Goal: Find specific page/section: Find specific page/section

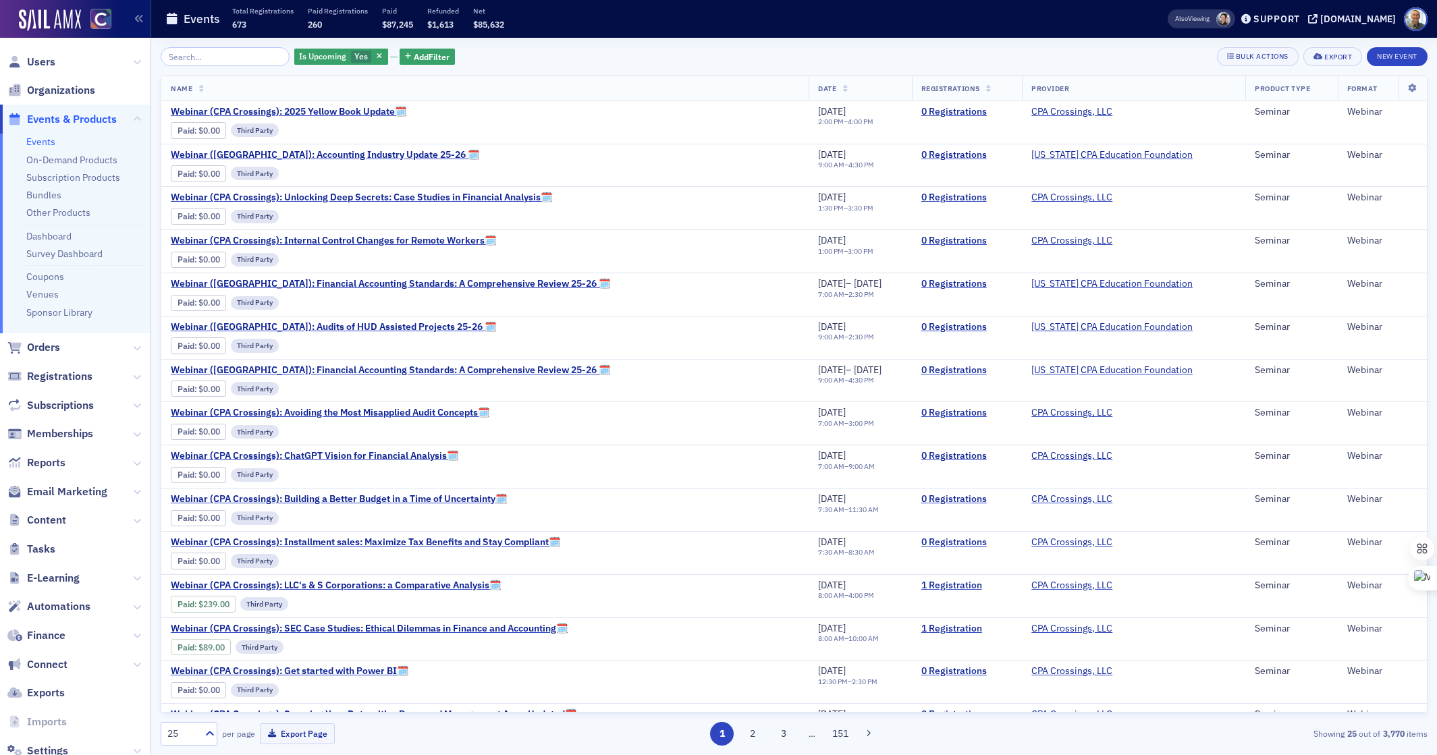
click at [217, 61] on input "search" at bounding box center [225, 56] width 129 height 19
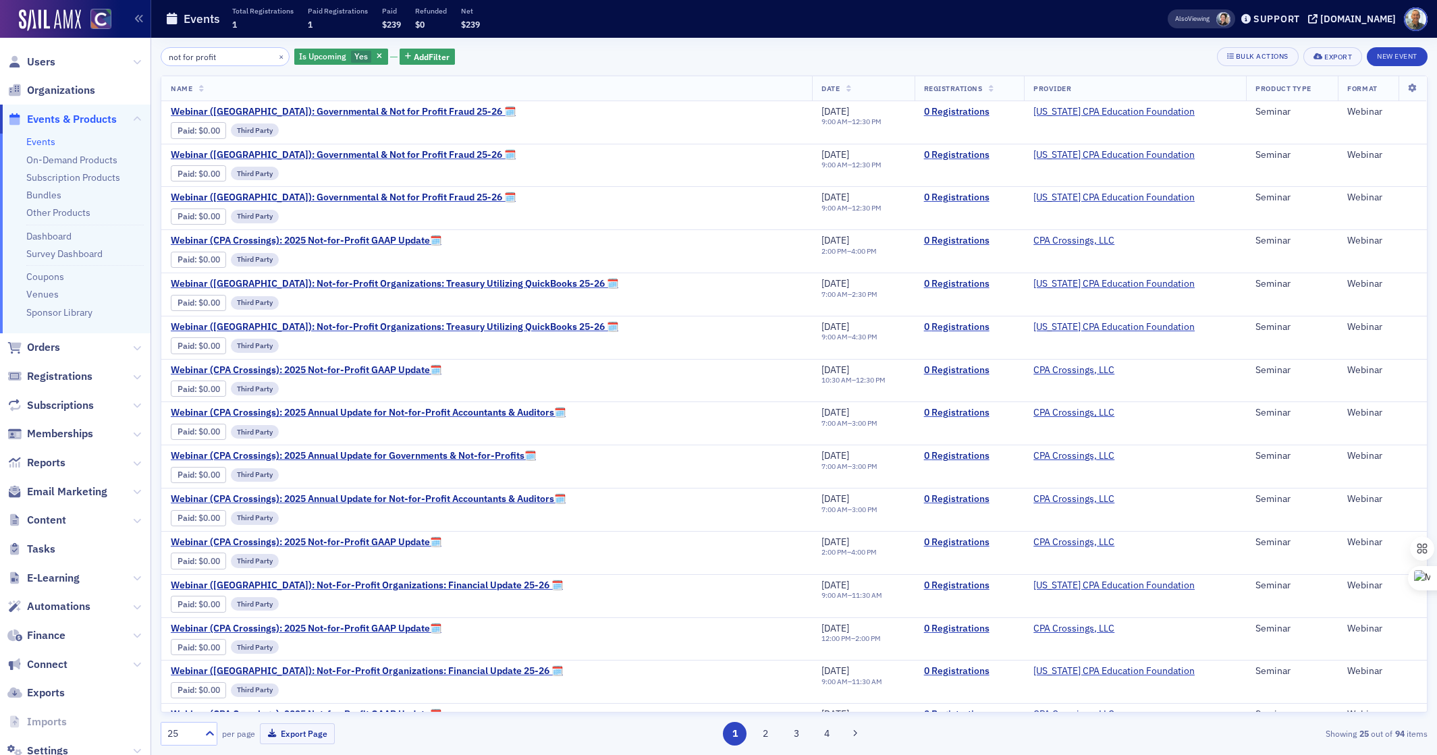
click at [377, 54] on icon "button" at bounding box center [379, 56] width 5 height 7
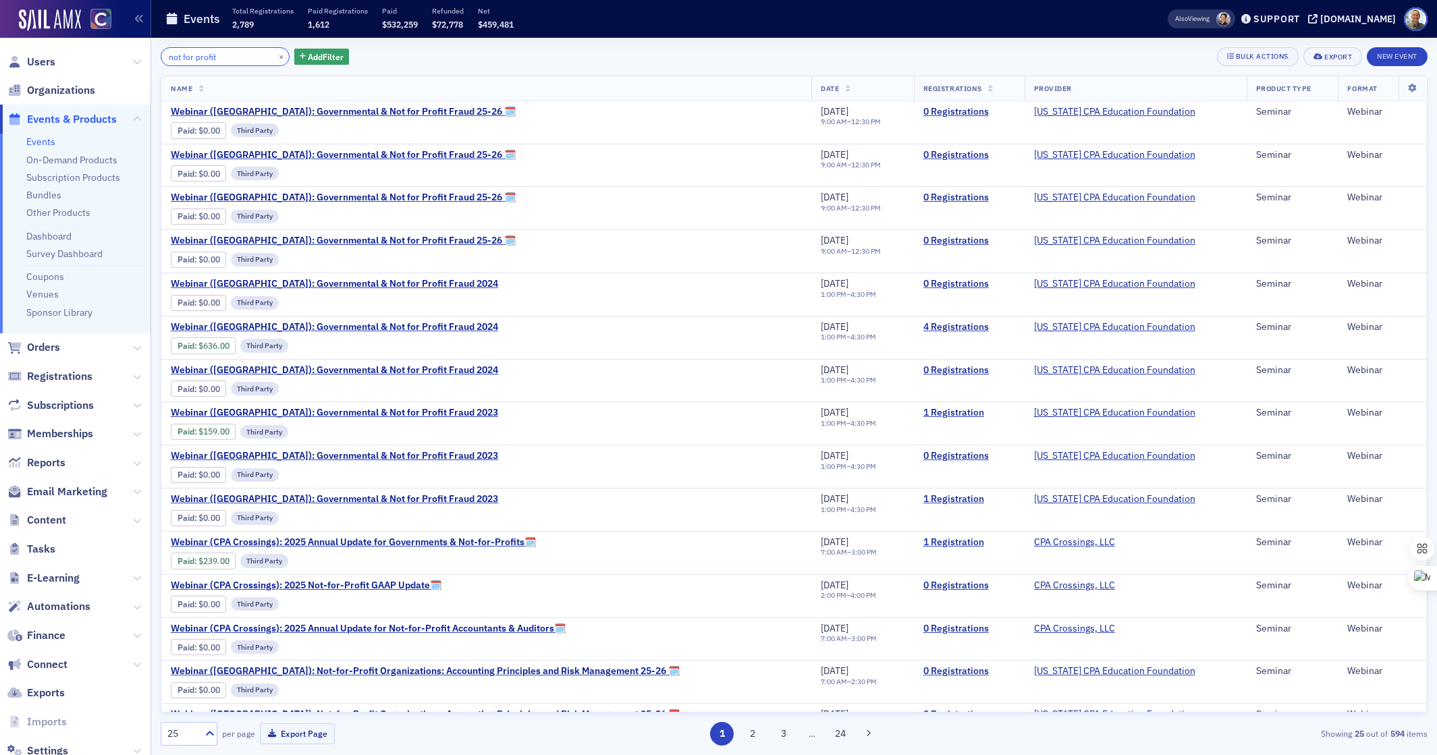
click at [227, 59] on input "not for profit" at bounding box center [225, 56] width 129 height 19
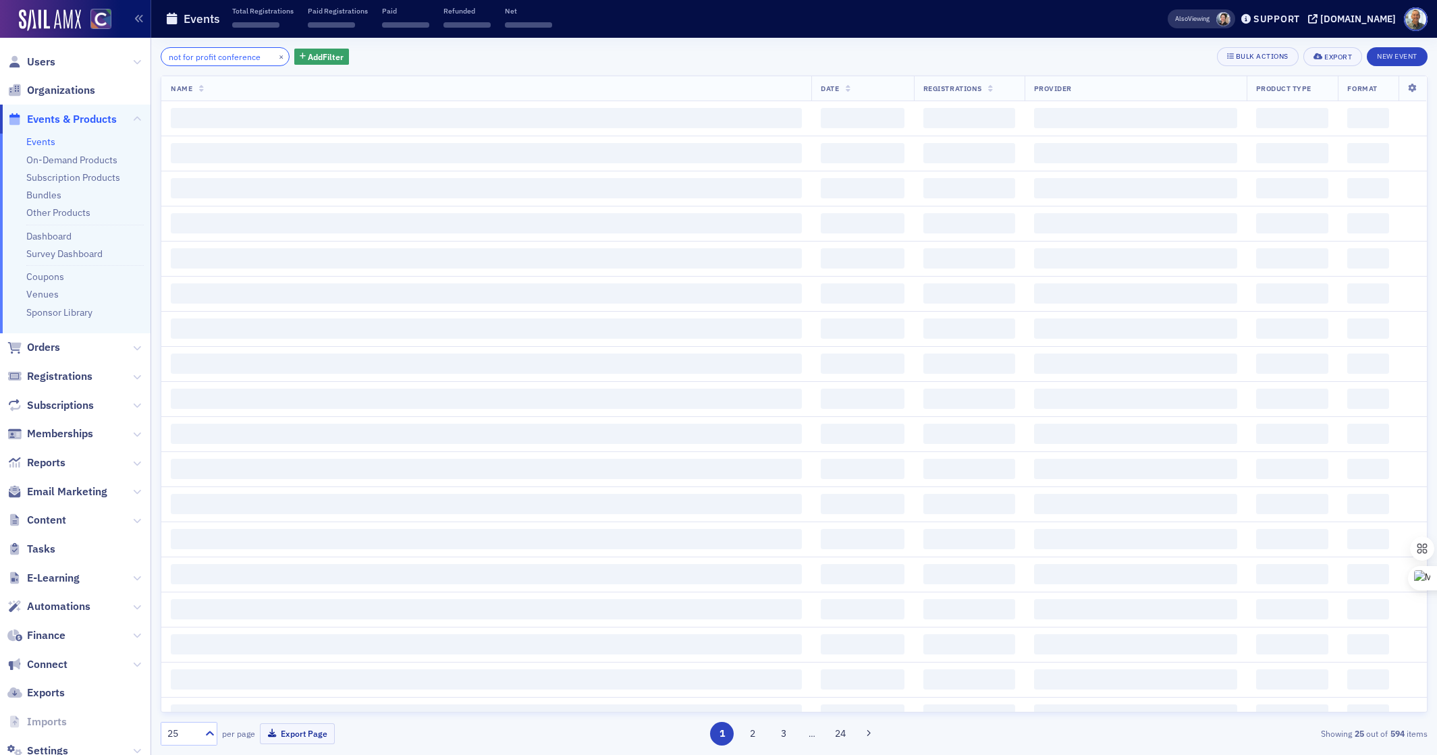
scroll to position [0, 1]
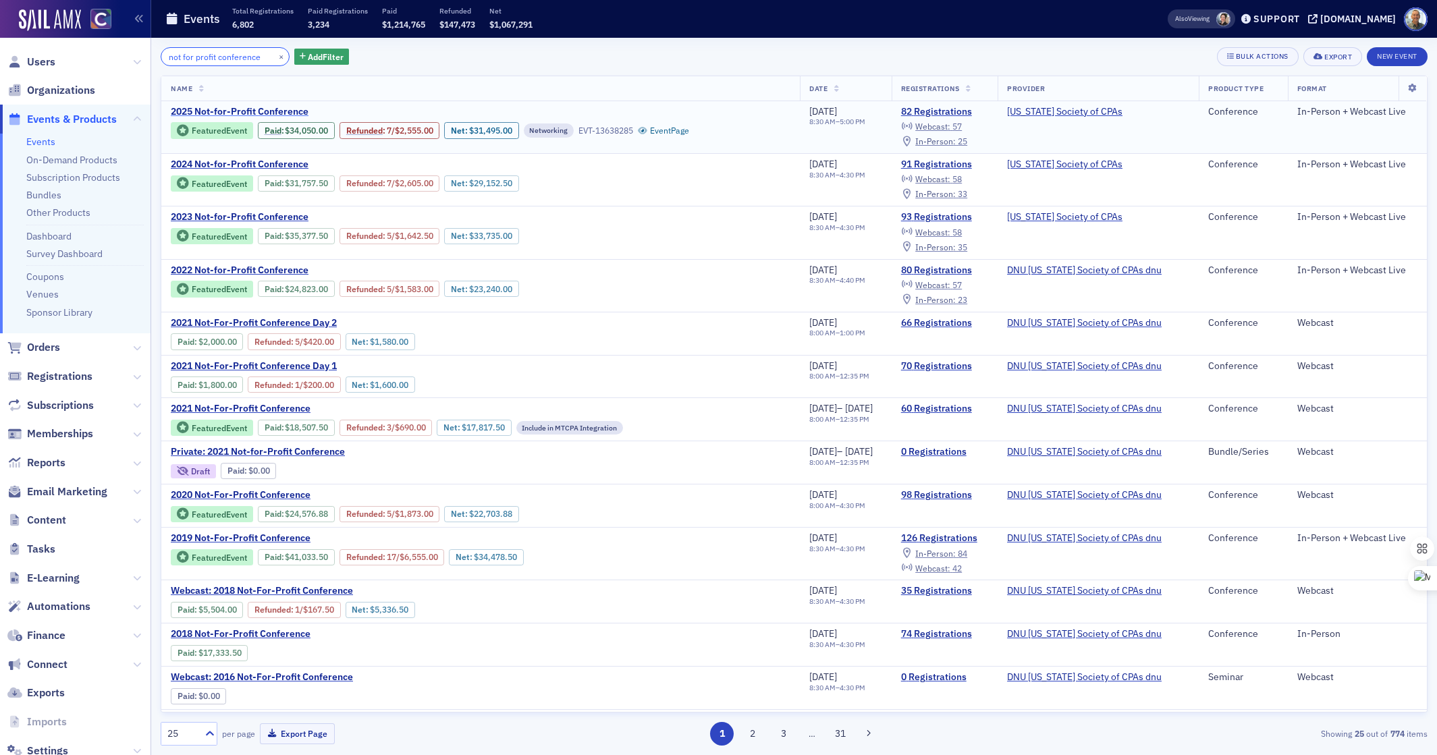
type input "not for profit conference"
click at [255, 112] on span "2025 Not-for-Profit Conference" at bounding box center [284, 112] width 227 height 12
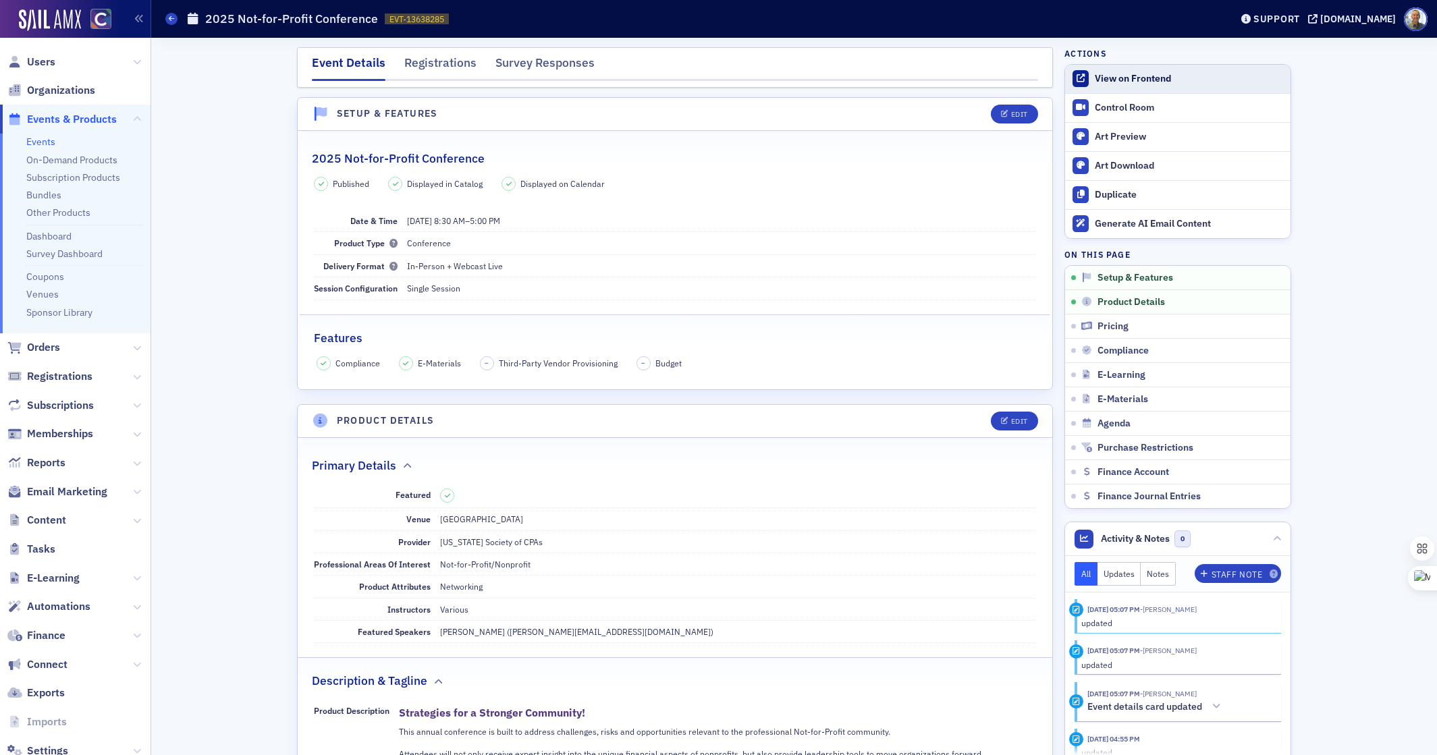
click at [1128, 78] on div "View on Frontend" at bounding box center [1189, 79] width 189 height 12
